Goal: Obtain resource: Download file/media

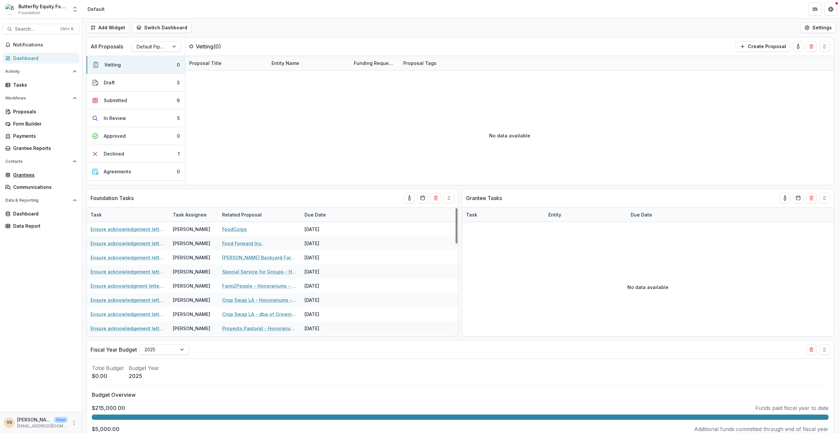
click at [28, 173] on div "Grantees" at bounding box center [43, 174] width 61 height 7
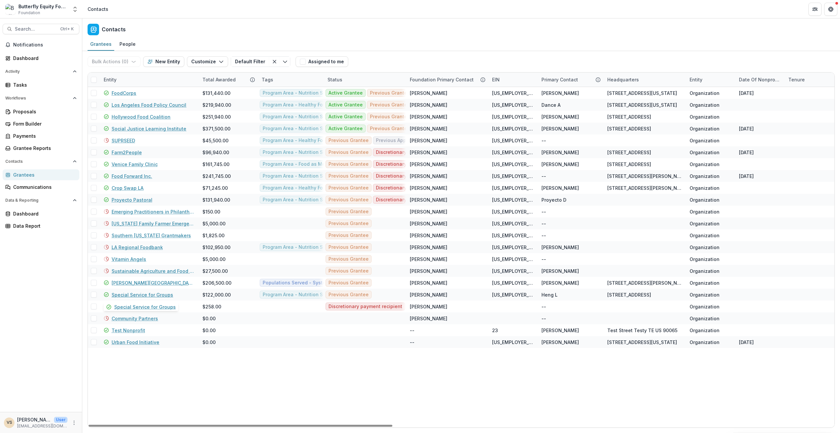
click at [142, 292] on link "Special Service for Groups" at bounding box center [143, 294] width 62 height 7
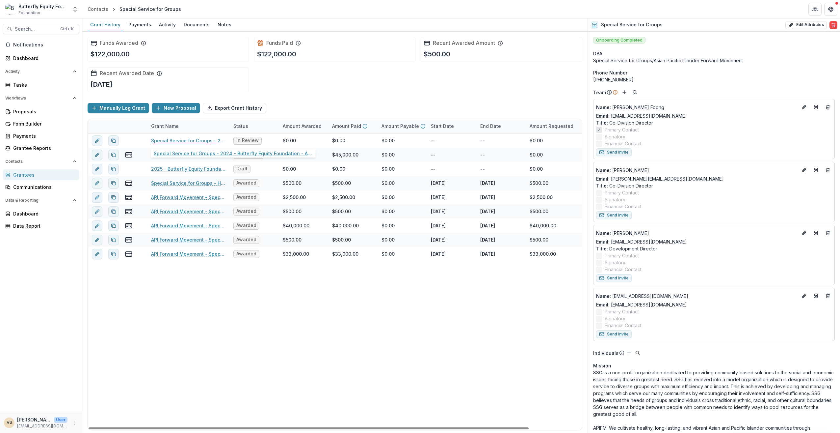
click at [207, 139] on link "Special Service for Groups - 2024 - Butterfly Equity Foundation - Annual Info S…" at bounding box center [188, 140] width 74 height 7
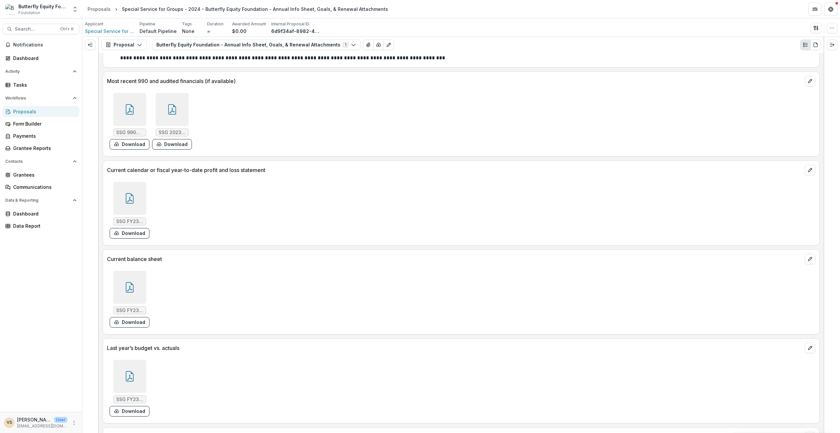
scroll to position [1698, 0]
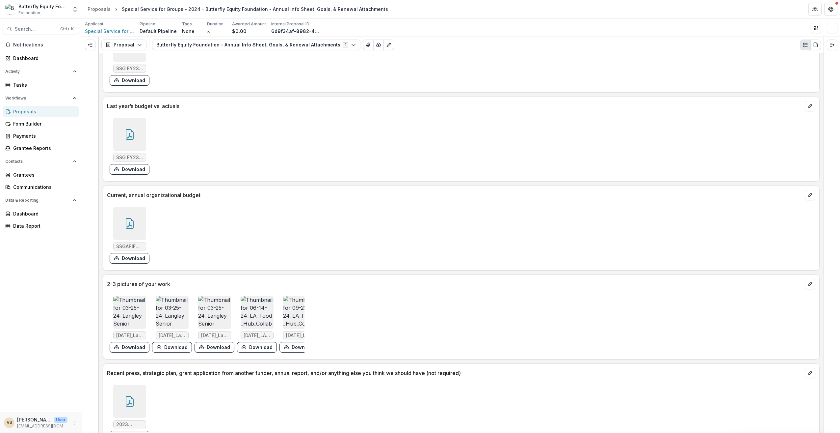
click at [127, 396] on icon at bounding box center [129, 401] width 11 height 11
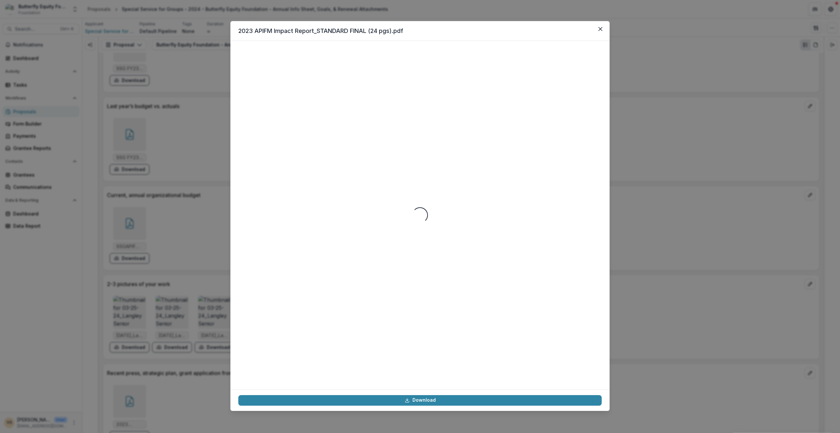
click at [384, 397] on link "Download" at bounding box center [419, 400] width 363 height 11
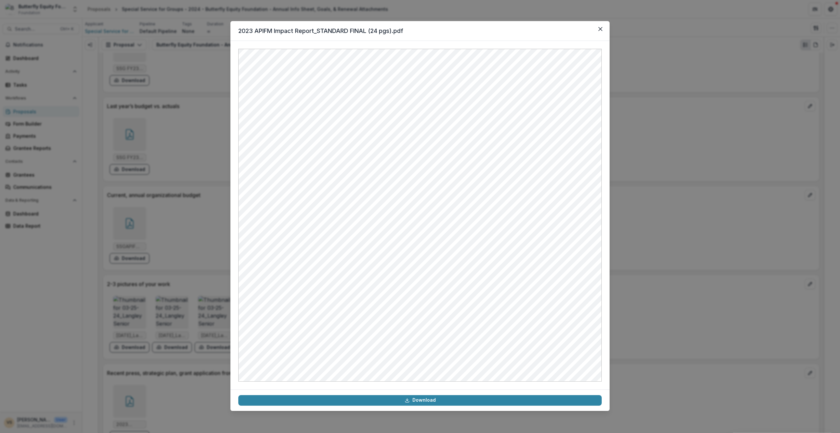
click at [604, 31] on button "Close" at bounding box center [600, 29] width 11 height 11
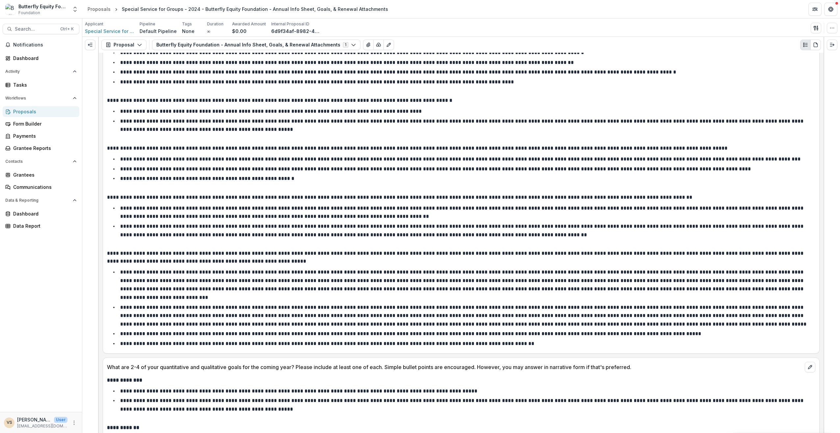
scroll to position [941, 0]
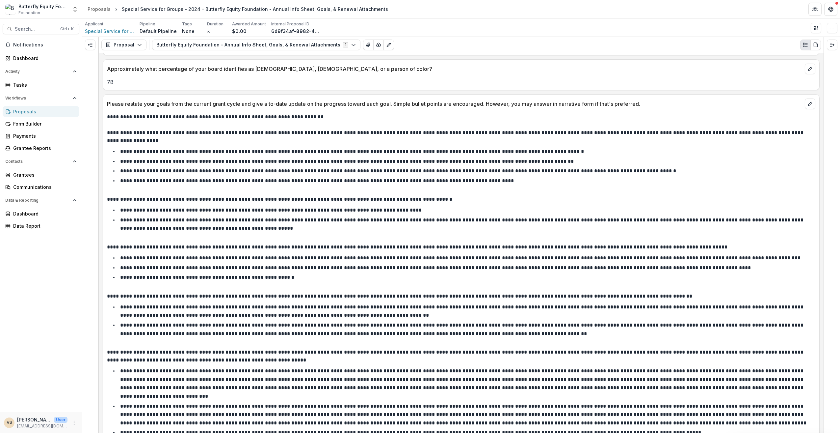
click at [242, 217] on li "**********" at bounding box center [465, 224] width 701 height 17
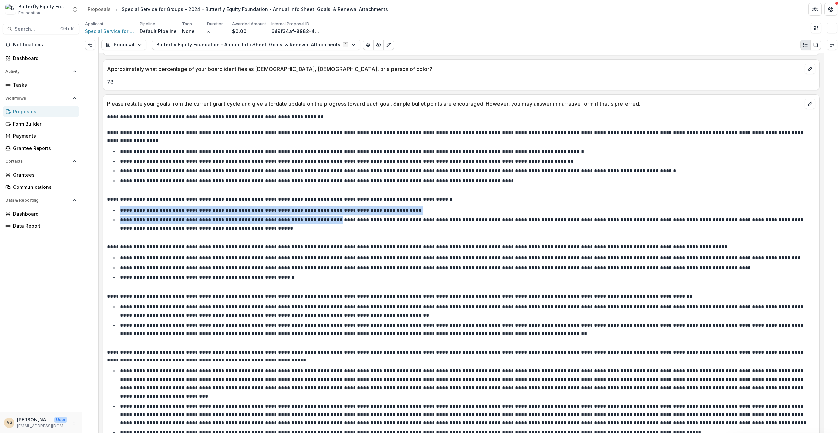
drag, startPoint x: 120, startPoint y: 203, endPoint x: 339, endPoint y: 218, distance: 219.7
click at [339, 218] on ul "**********" at bounding box center [465, 219] width 701 height 27
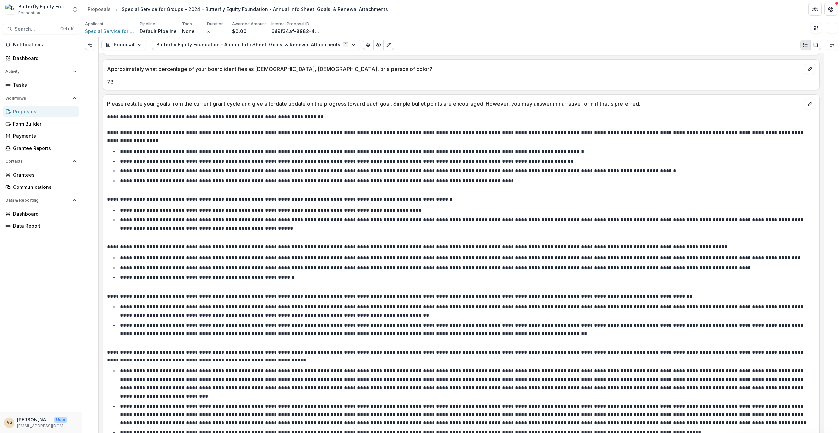
drag, startPoint x: 339, startPoint y: 218, endPoint x: 286, endPoint y: 229, distance: 54.2
click at [286, 229] on div "**********" at bounding box center [461, 280] width 708 height 335
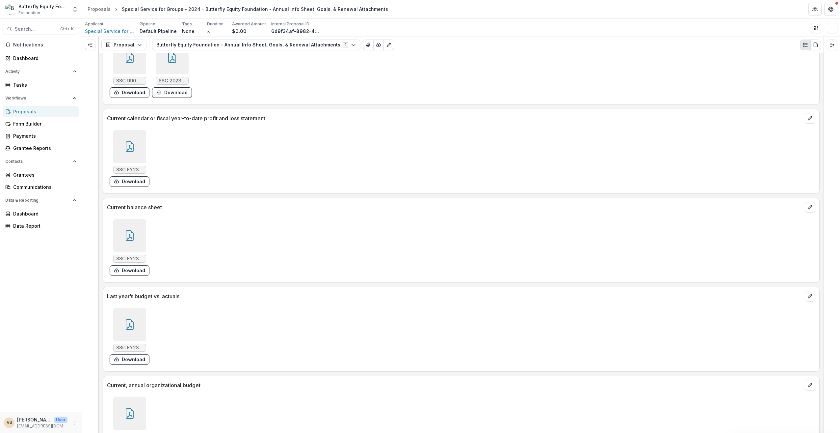
scroll to position [1632, 0]
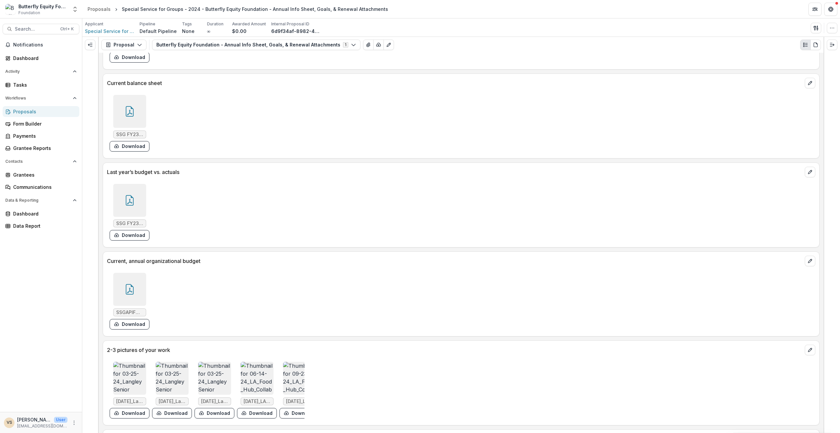
click at [221, 361] on img at bounding box center [214, 377] width 33 height 33
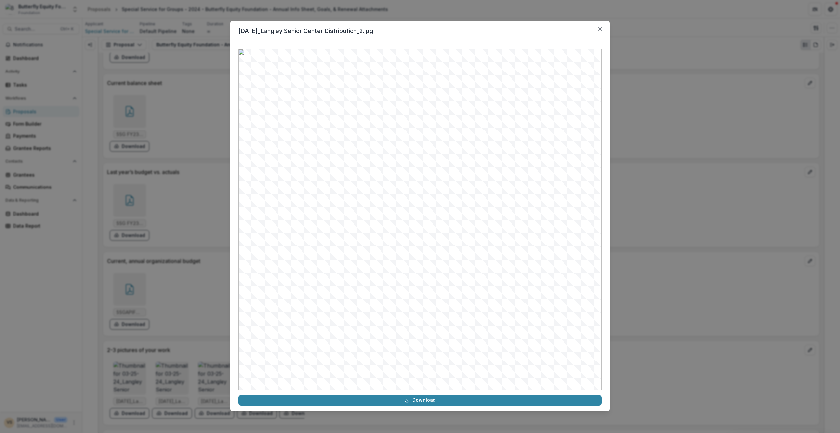
click at [604, 28] on button "Close" at bounding box center [600, 29] width 11 height 11
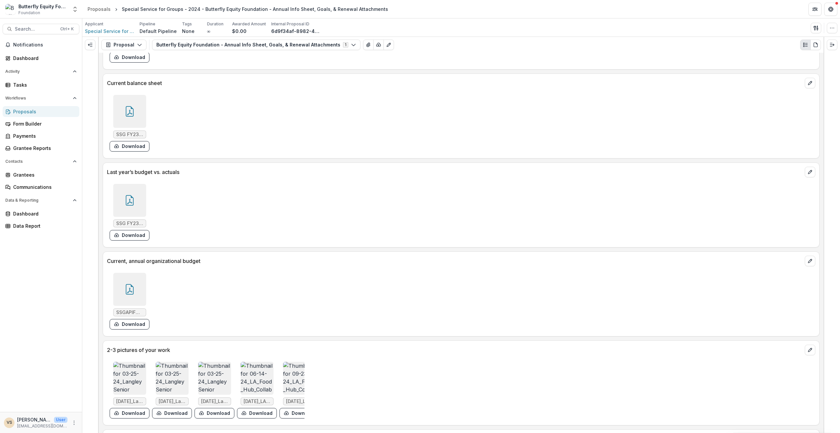
click at [167, 361] on img at bounding box center [172, 377] width 33 height 33
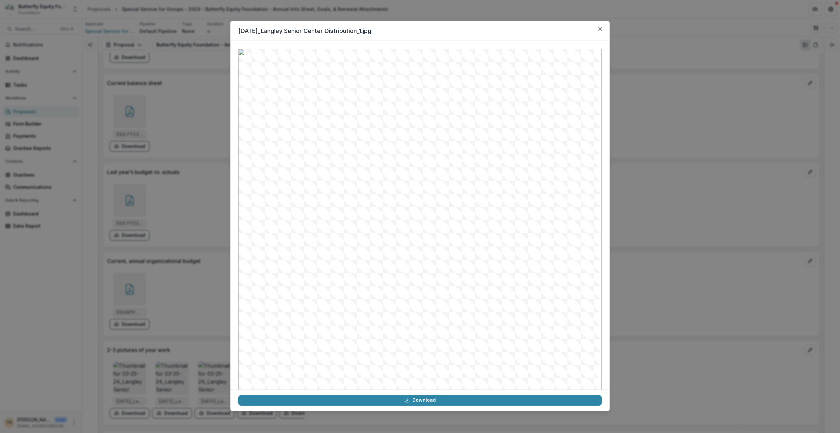
click at [604, 27] on button "Close" at bounding box center [600, 29] width 11 height 11
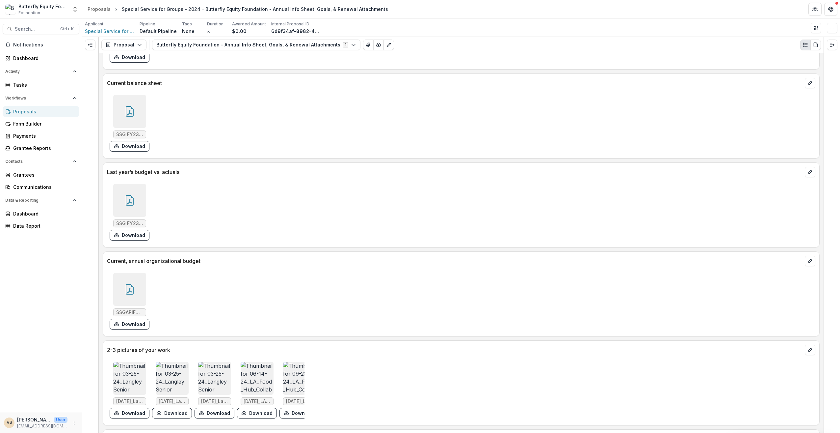
click at [128, 361] on img at bounding box center [129, 377] width 33 height 33
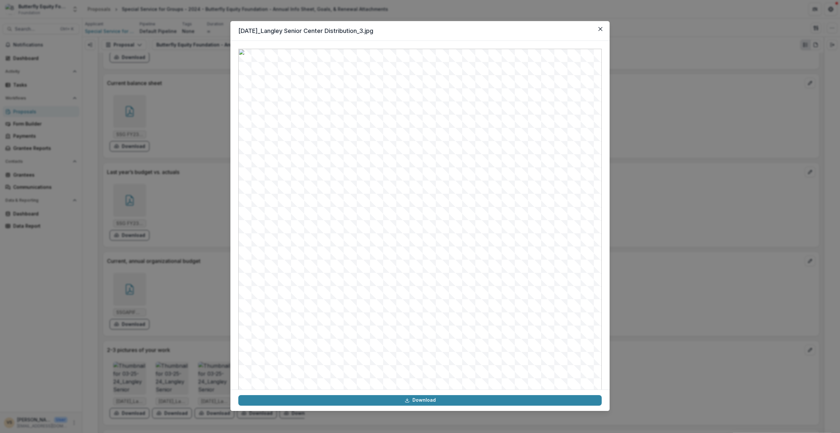
click at [599, 26] on button "Close" at bounding box center [600, 29] width 11 height 11
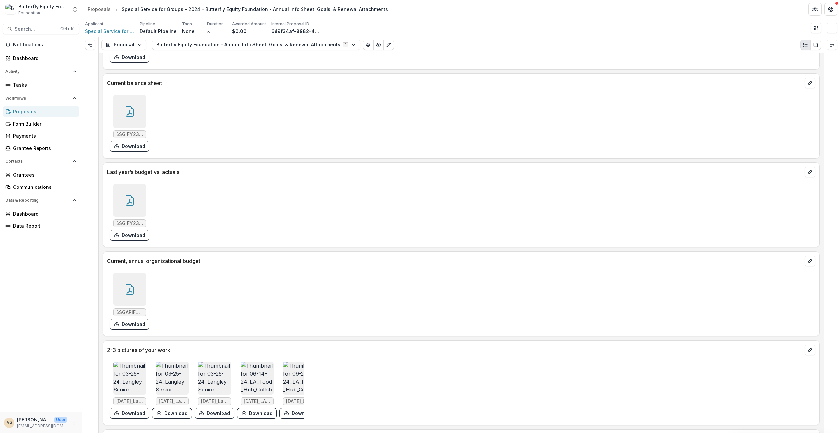
click at [298, 361] on img at bounding box center [299, 377] width 33 height 33
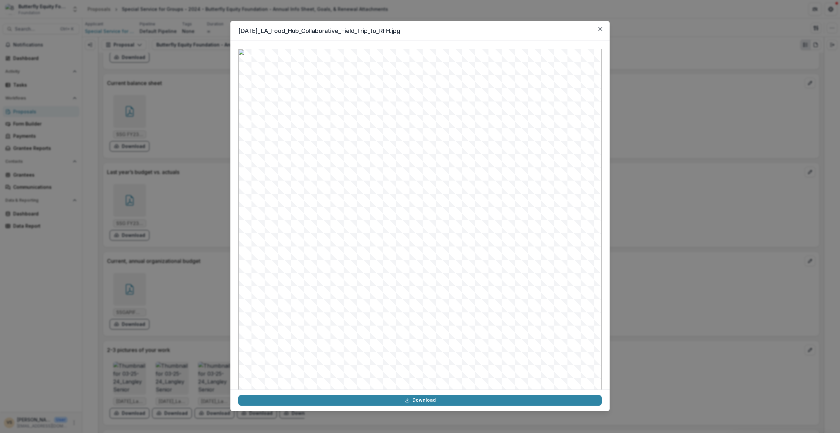
click at [603, 30] on button "Close" at bounding box center [600, 29] width 11 height 11
